Goal: Find specific page/section

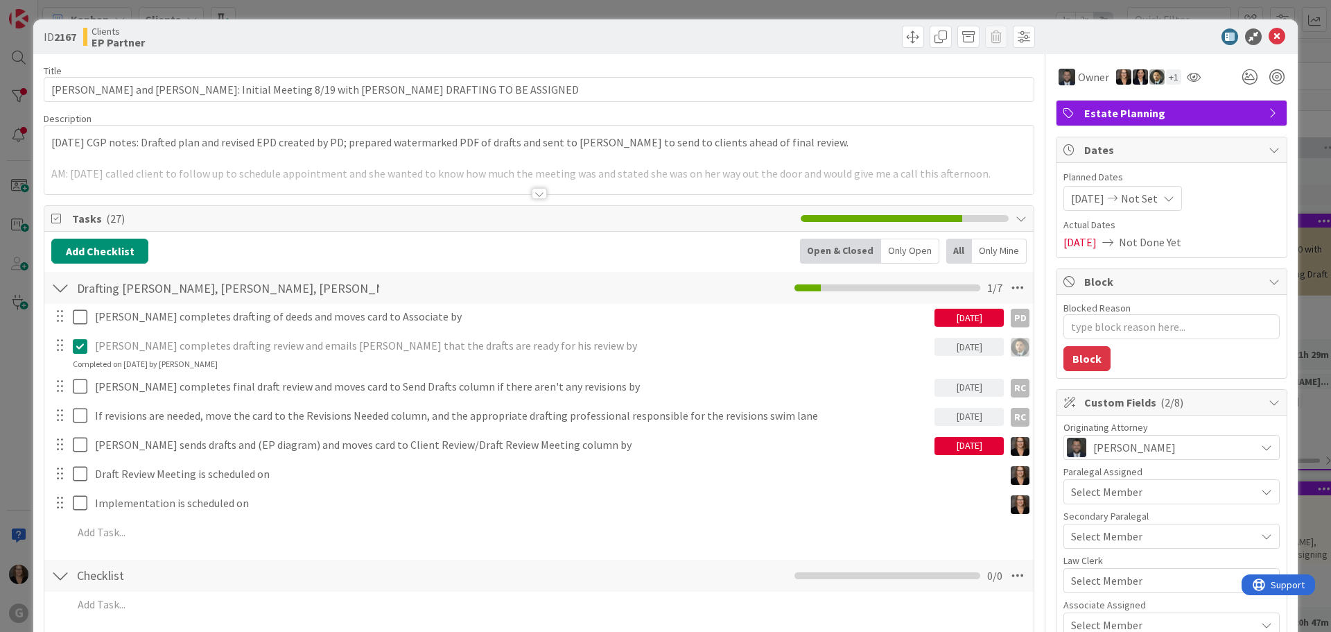
type textarea "x"
drag, startPoint x: 1267, startPoint y: 35, endPoint x: 1255, endPoint y: 37, distance: 12.0
click at [1269, 35] on icon at bounding box center [1277, 36] width 17 height 17
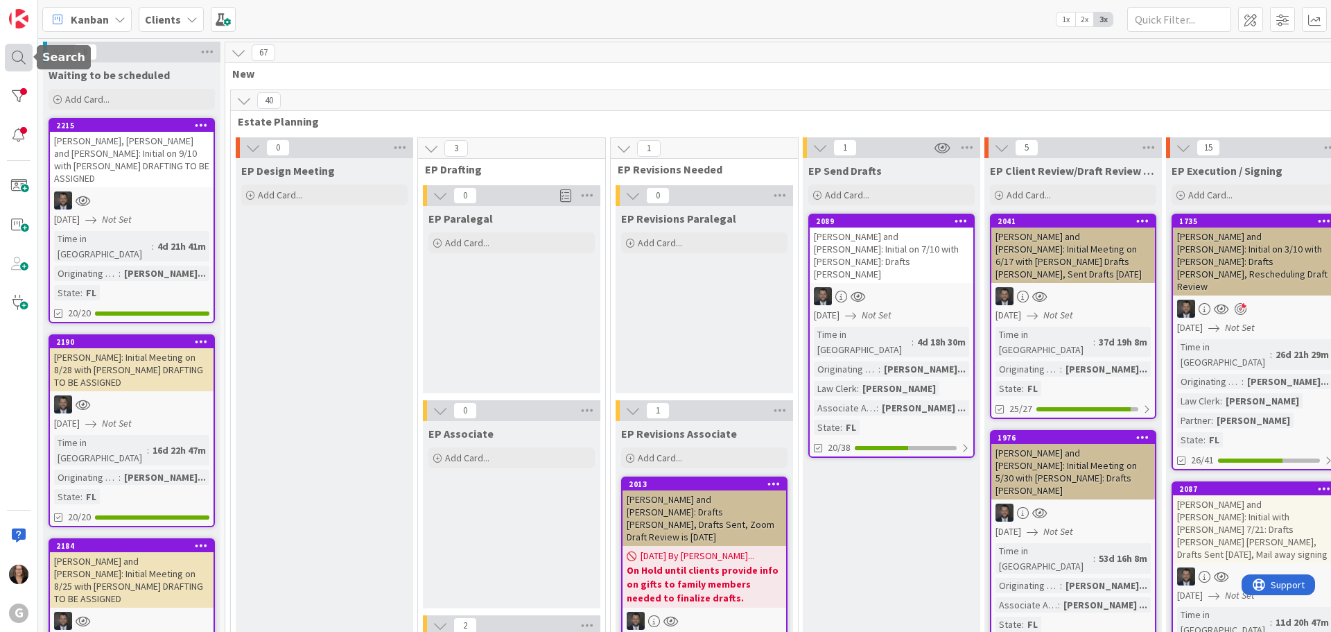
click at [15, 56] on div at bounding box center [19, 58] width 28 height 28
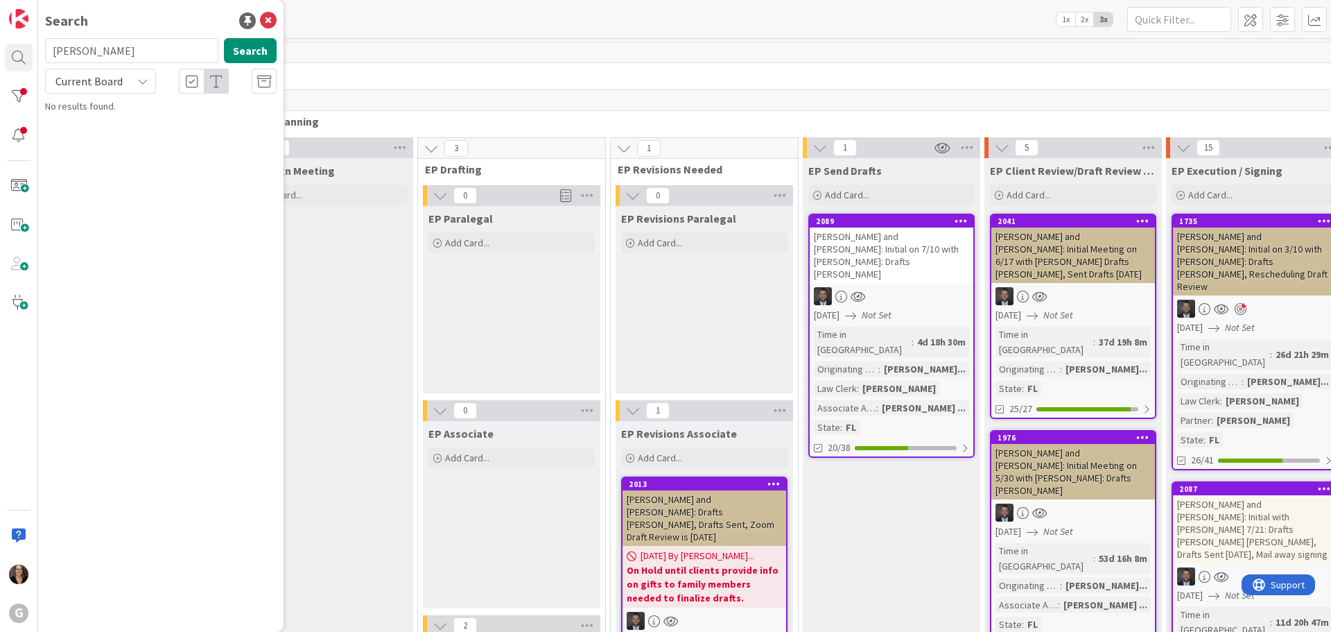
type input "[PERSON_NAME]"
click at [240, 52] on button "Search" at bounding box center [250, 50] width 53 height 25
click at [272, 22] on icon at bounding box center [268, 20] width 17 height 17
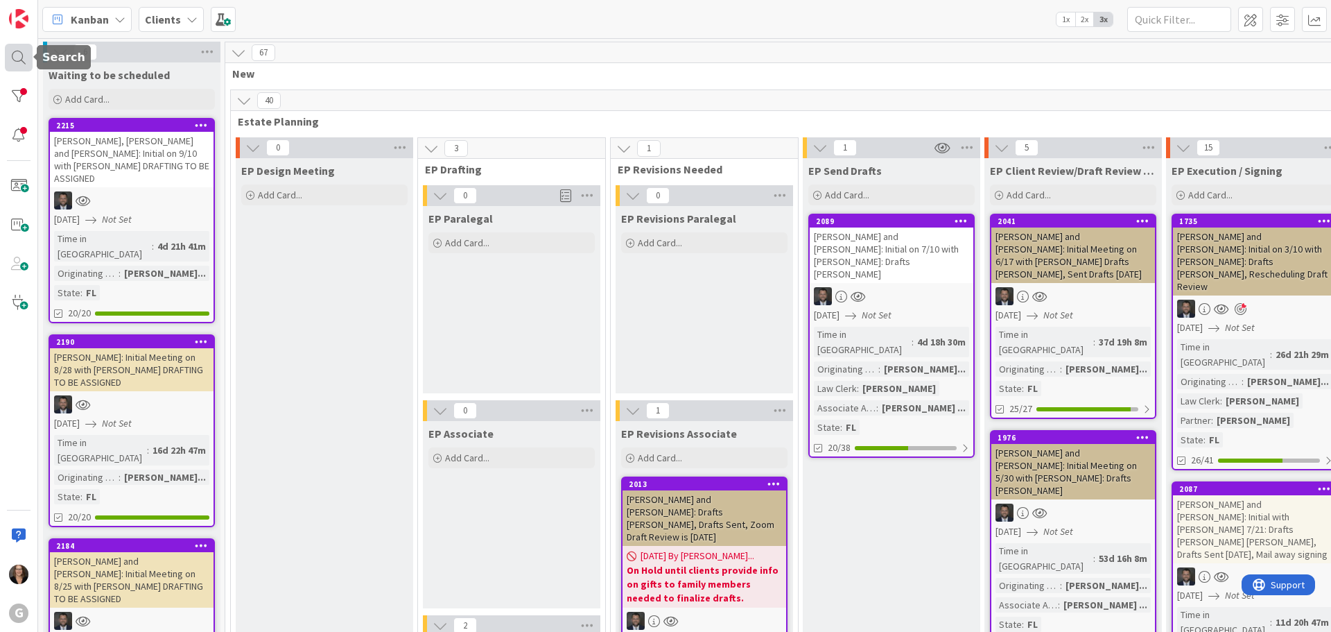
click at [15, 55] on div at bounding box center [19, 58] width 28 height 28
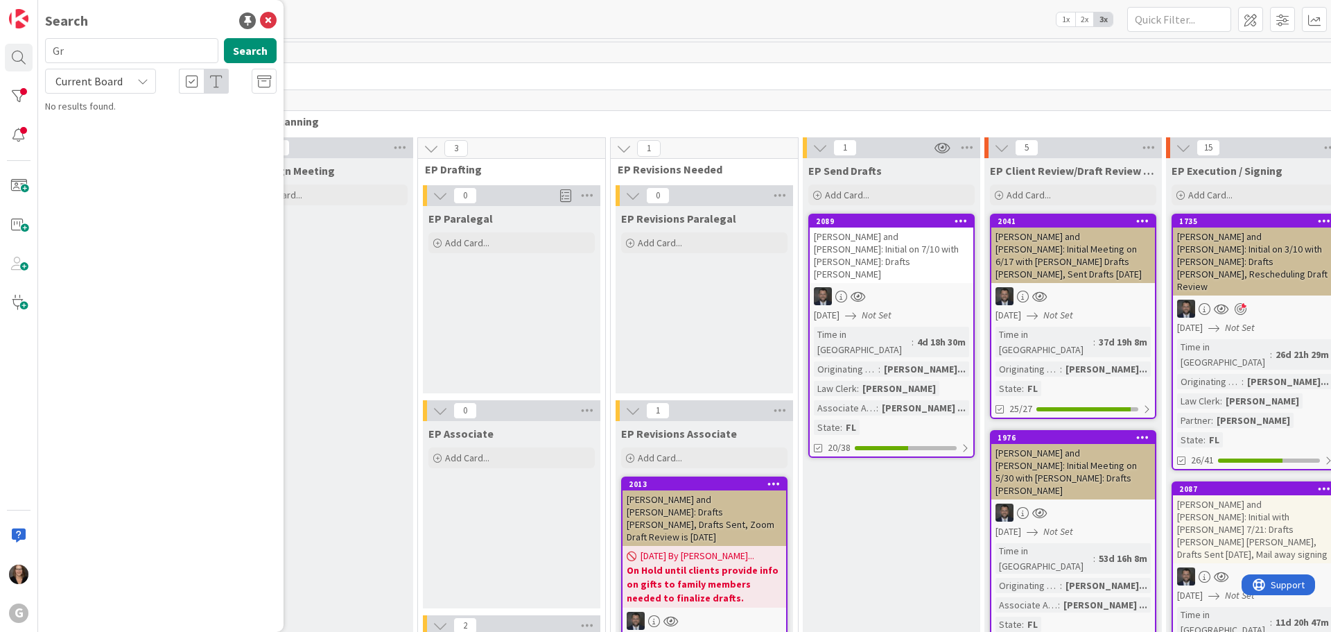
type input "G"
type input "[PERSON_NAME]"
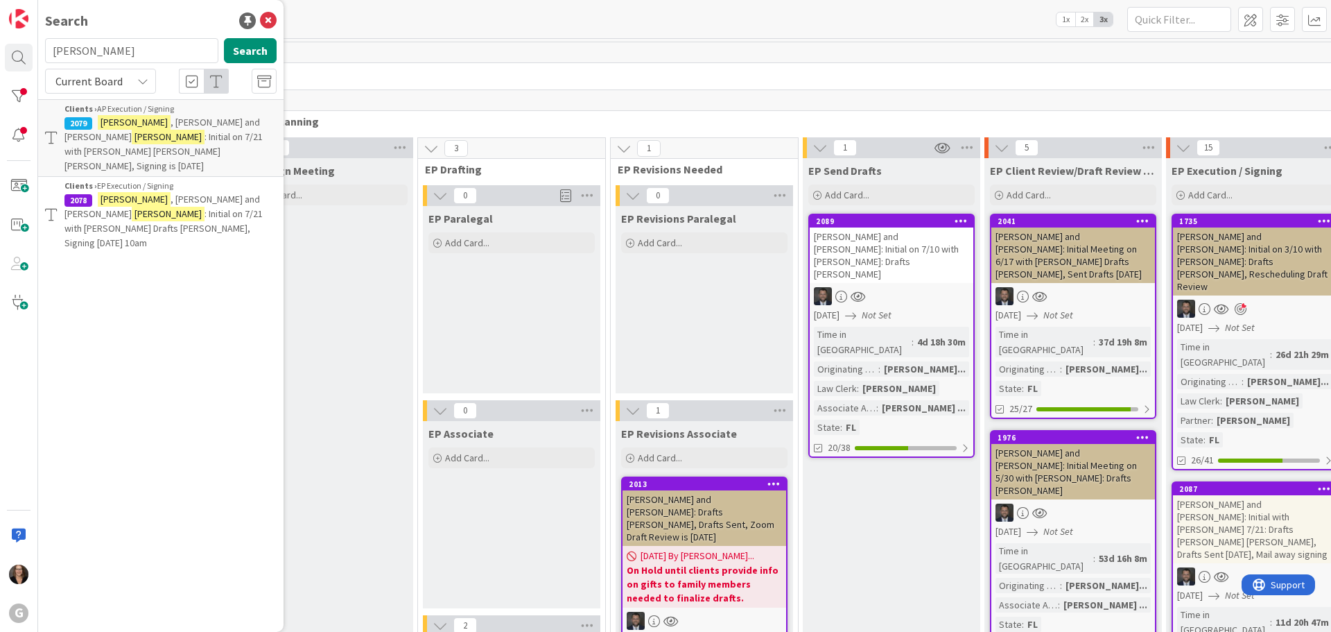
click at [172, 139] on span ": Initial on 7/21 with [PERSON_NAME] [PERSON_NAME] [PERSON_NAME], Signing is [D…" at bounding box center [163, 151] width 198 height 42
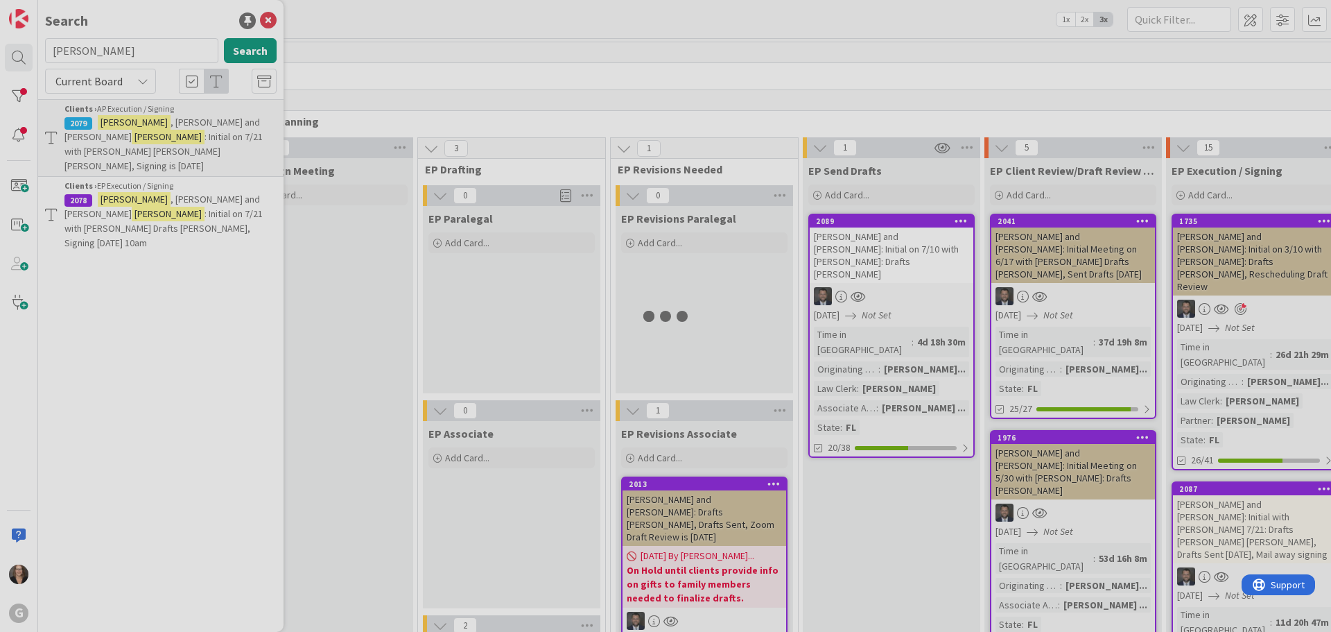
click at [172, 139] on div at bounding box center [665, 316] width 1331 height 632
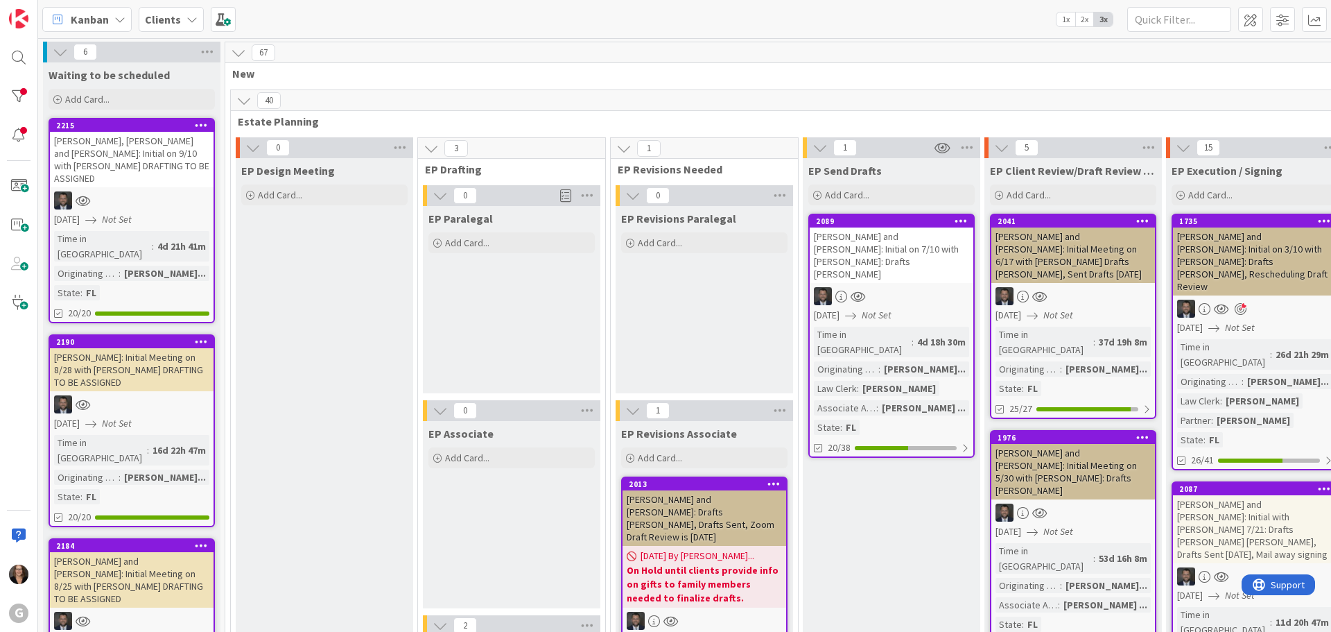
type textarea "x"
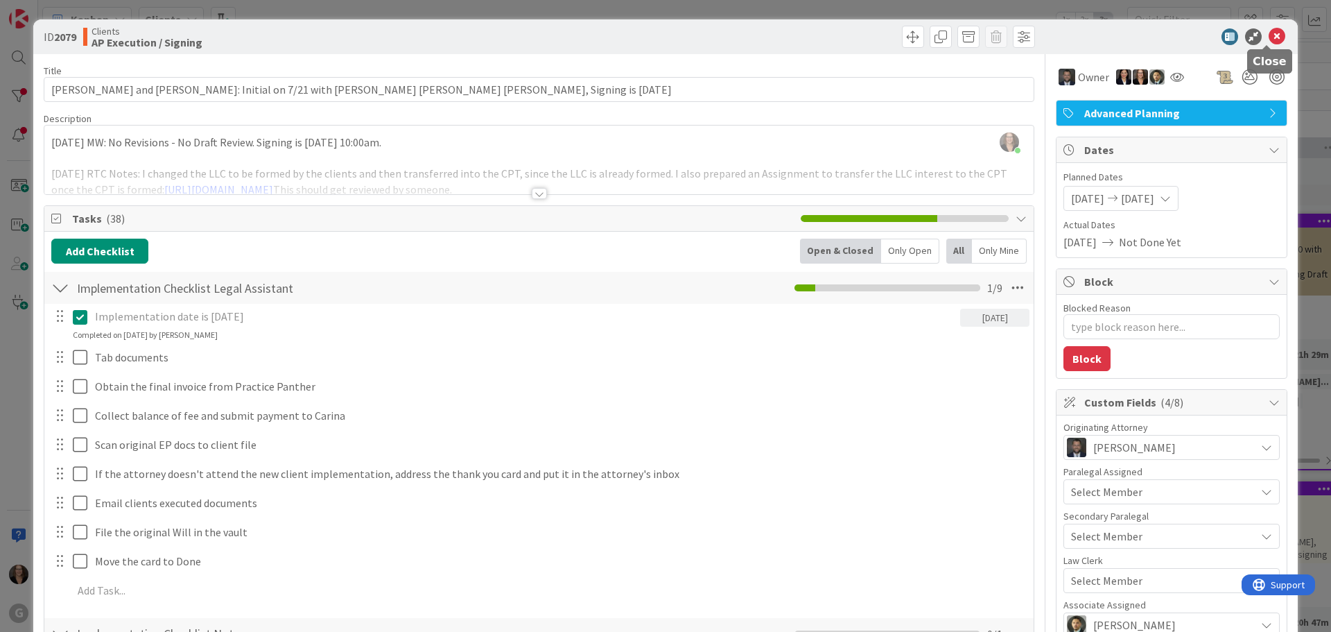
click at [1269, 35] on icon at bounding box center [1277, 36] width 17 height 17
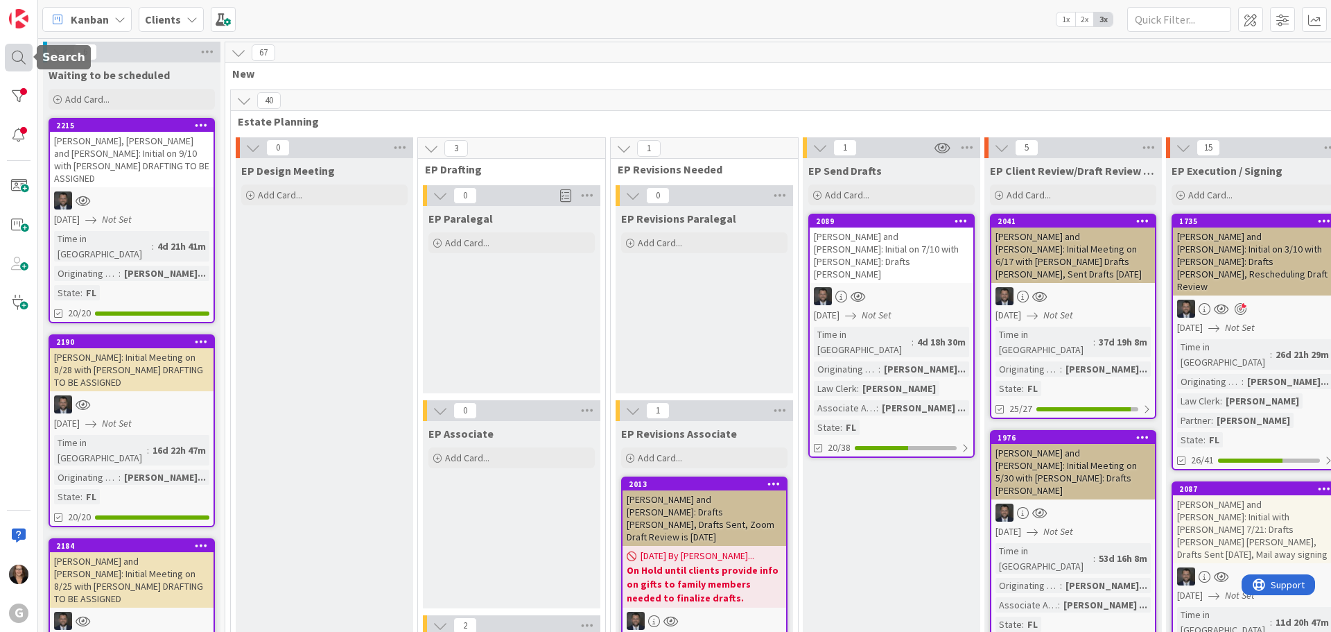
click at [15, 54] on div at bounding box center [19, 58] width 28 height 28
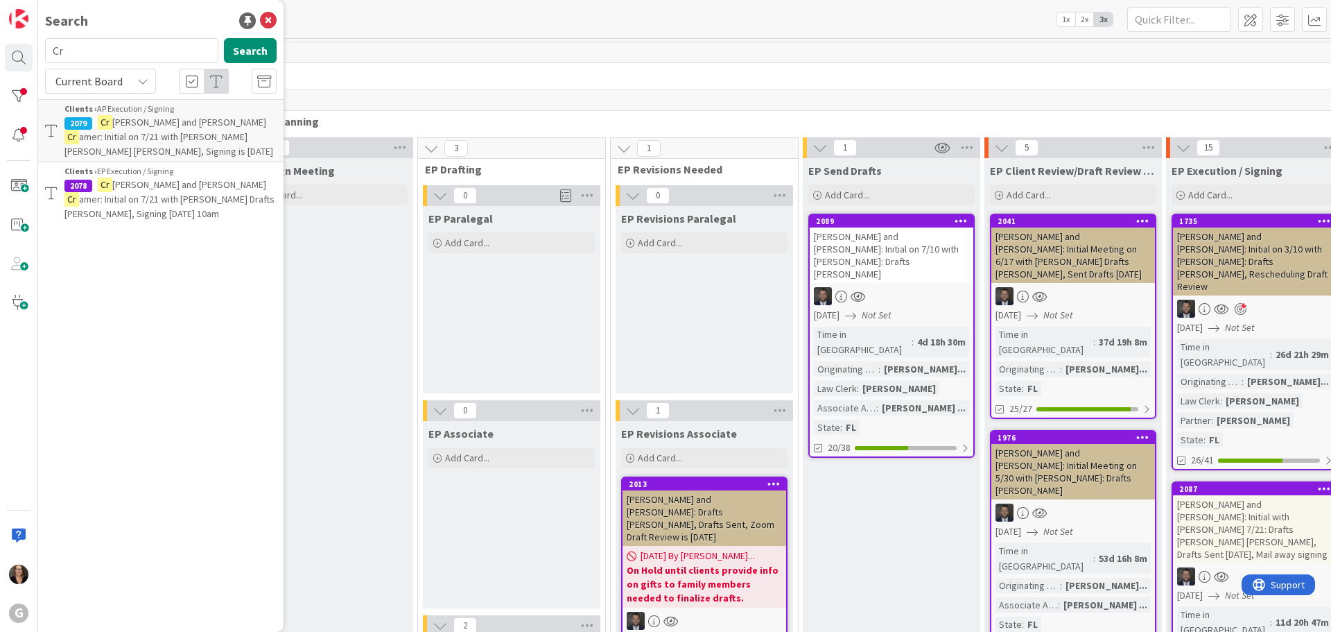
type input "C"
type input "Portnof"
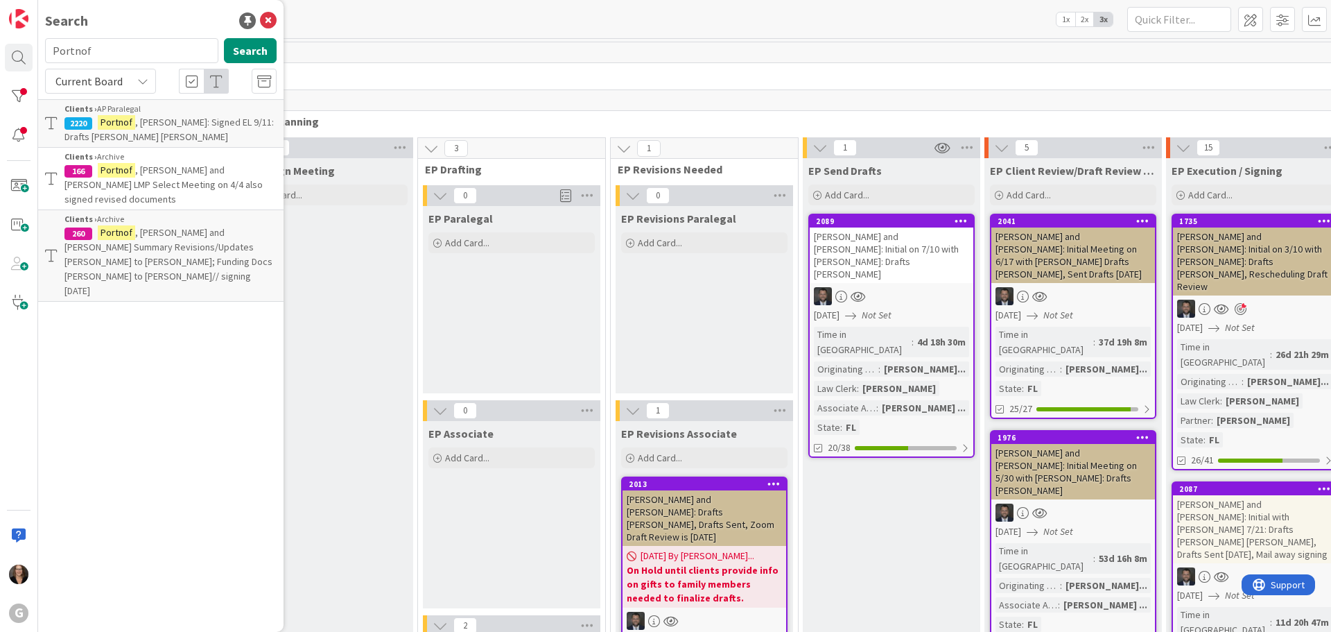
click at [238, 239] on p "[PERSON_NAME] and [PERSON_NAME] Summary Revisions/Updates [PERSON_NAME] to [PER…" at bounding box center [170, 261] width 212 height 73
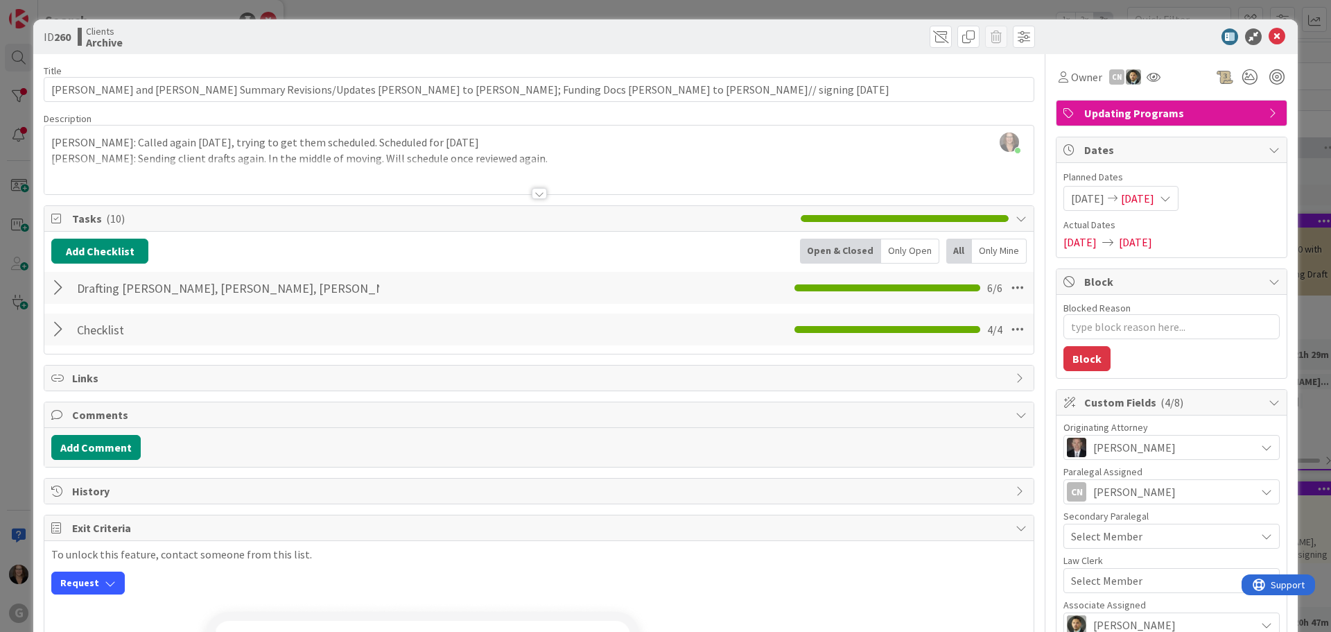
type textarea "x"
